Goal: Register for event/course

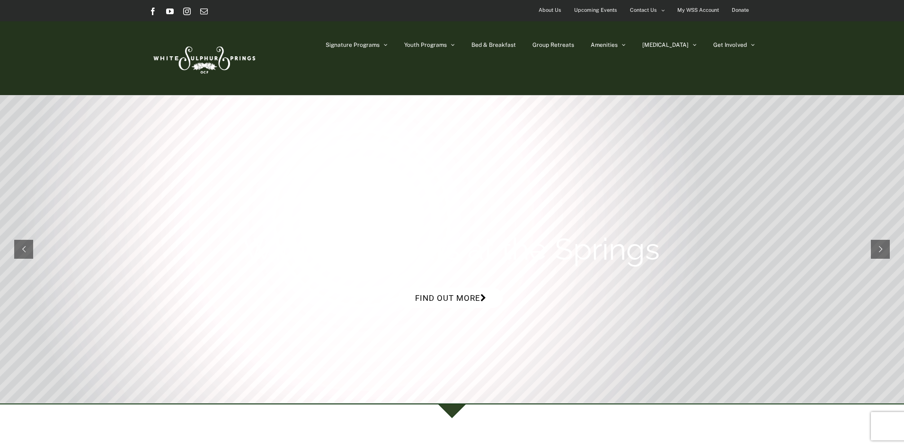
click at [460, 290] on link "Find out more" at bounding box center [450, 298] width 104 height 20
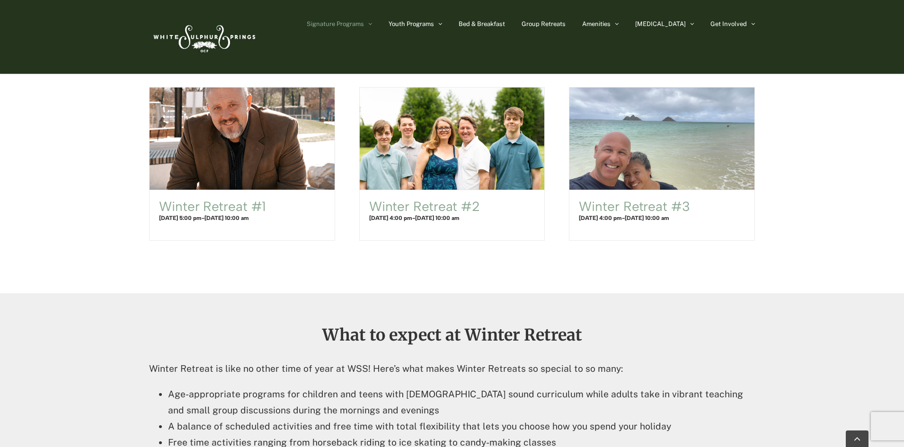
scroll to position [539, 0]
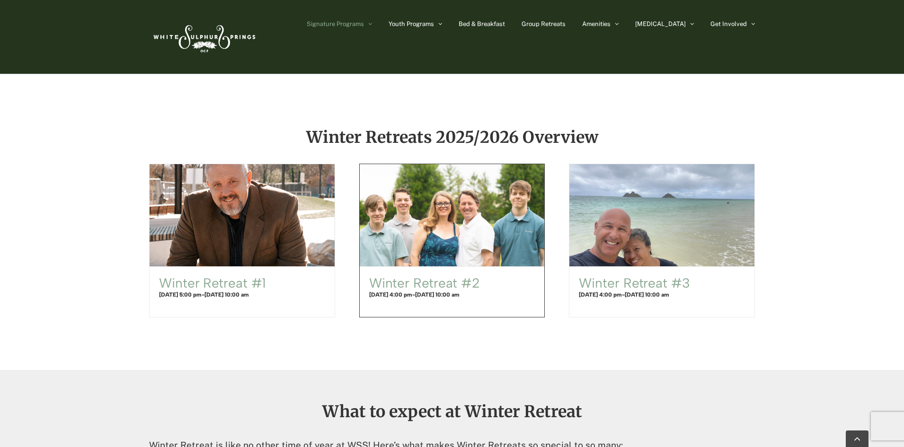
click at [400, 253] on span "Winter Retreat #2" at bounding box center [451, 215] width 203 height 113
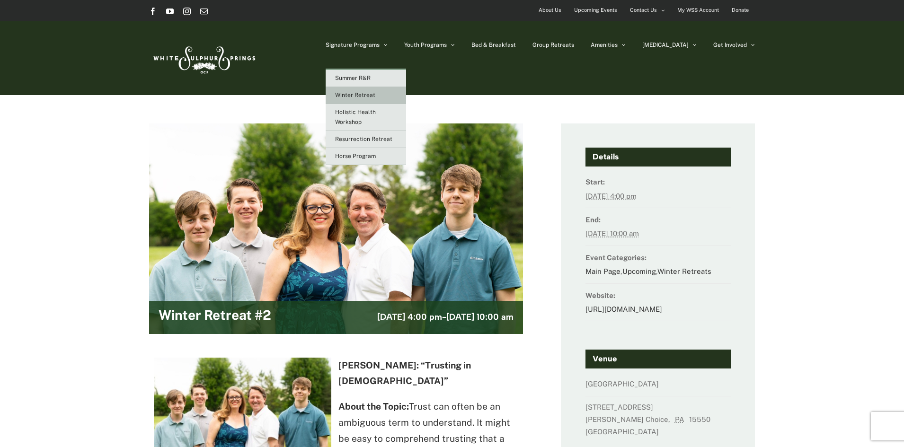
click at [395, 91] on link "Winter Retreat" at bounding box center [366, 95] width 80 height 17
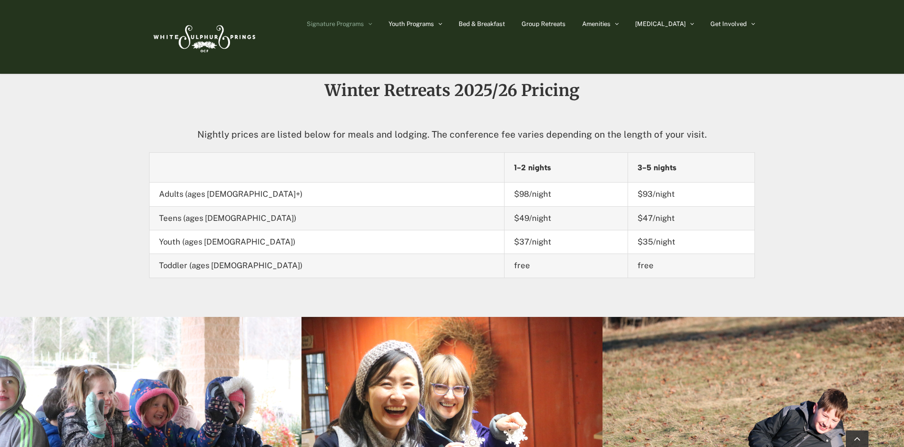
scroll to position [1154, 0]
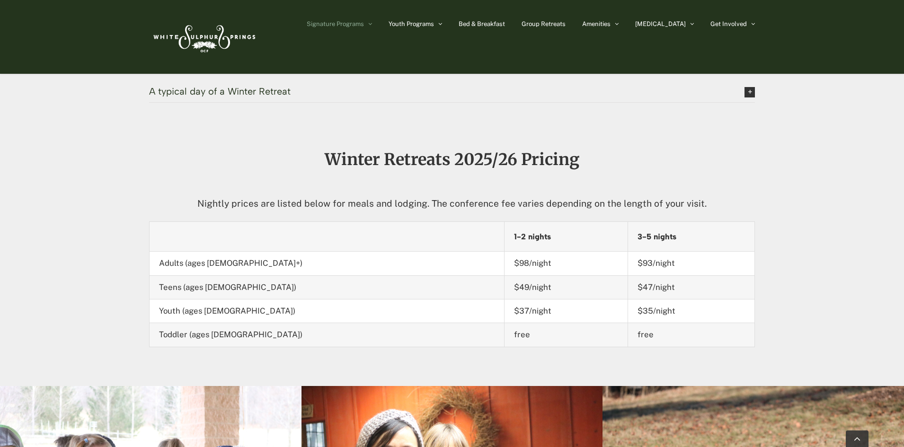
drag, startPoint x: 377, startPoint y: 378, endPoint x: 908, endPoint y: 397, distance: 530.8
click at [903, 397] on html "Skip to content Facebook YouTube Instagram Email About Us Upcoming Events Conta…" at bounding box center [452, 63] width 904 height 2434
